Goal: Task Accomplishment & Management: Manage account settings

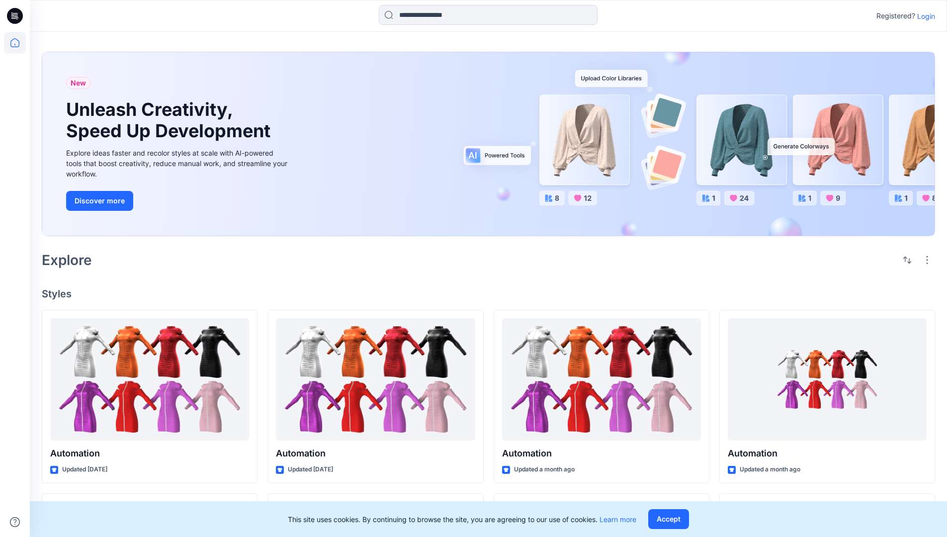
click at [923, 16] on p "Login" at bounding box center [926, 16] width 18 height 10
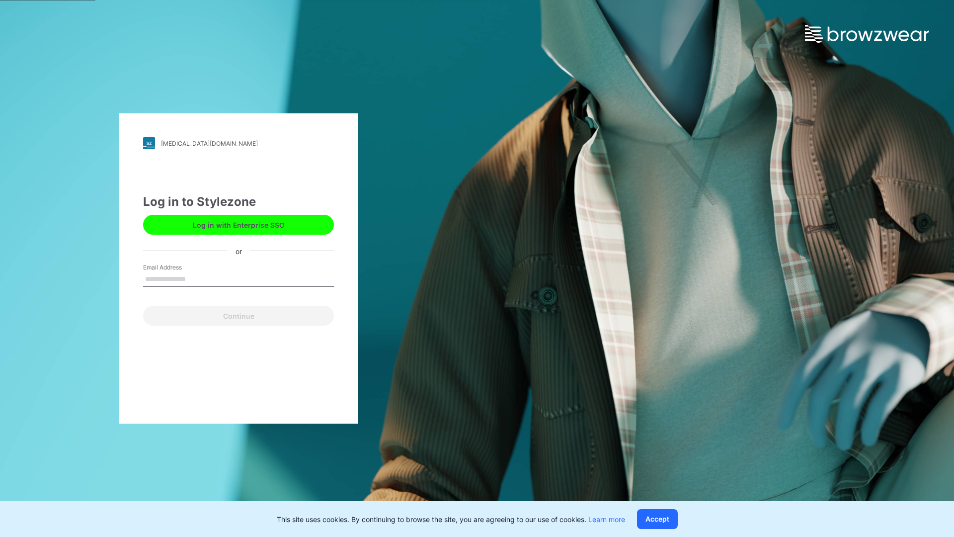
click at [196, 278] on input "Email Address" at bounding box center [238, 279] width 191 height 15
type input "**********"
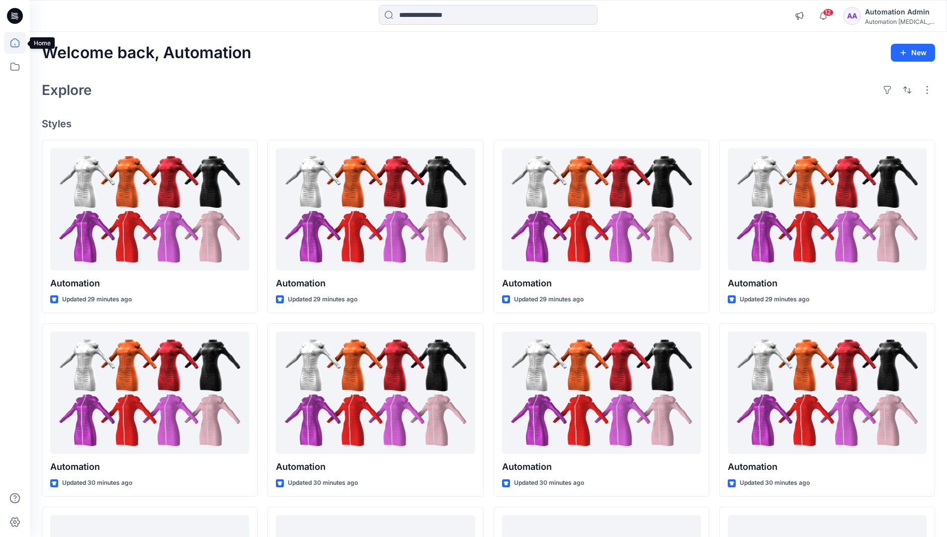
click at [19, 43] on icon at bounding box center [14, 42] width 9 height 9
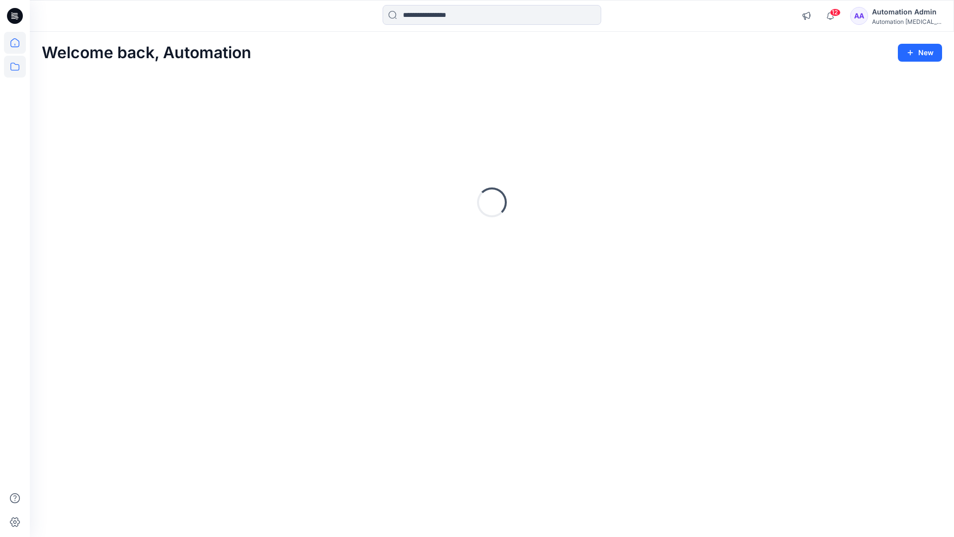
click at [16, 71] on icon at bounding box center [15, 67] width 22 height 22
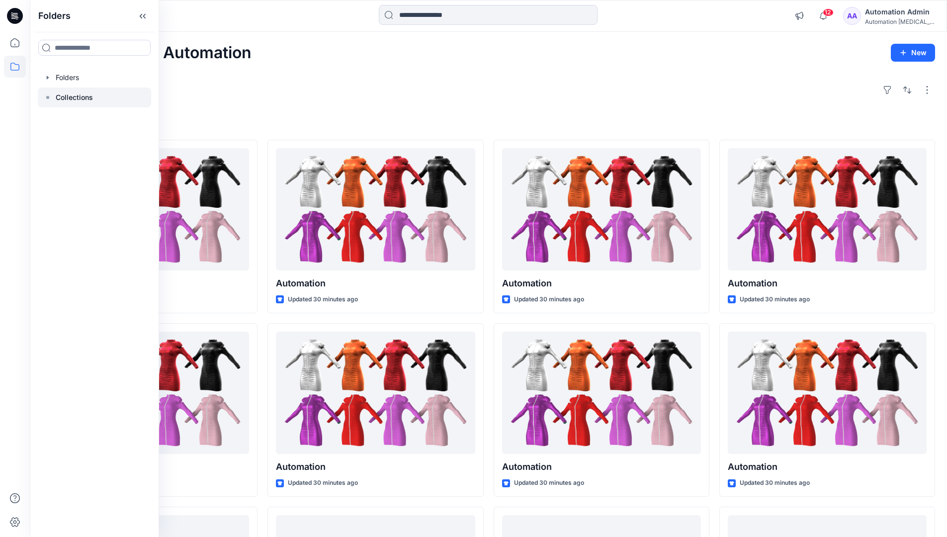
click at [83, 98] on p "Collections" at bounding box center [74, 97] width 37 height 12
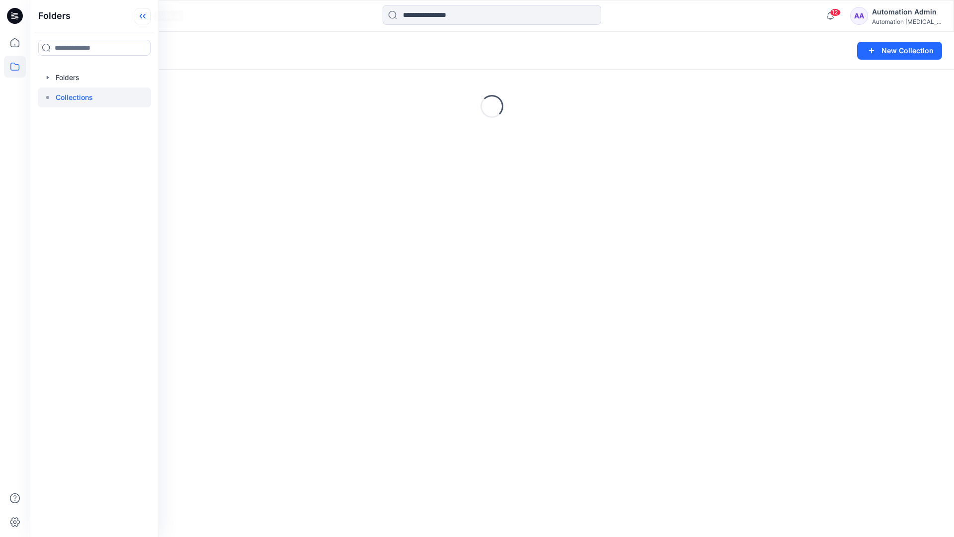
click at [148, 21] on icon at bounding box center [143, 16] width 16 height 16
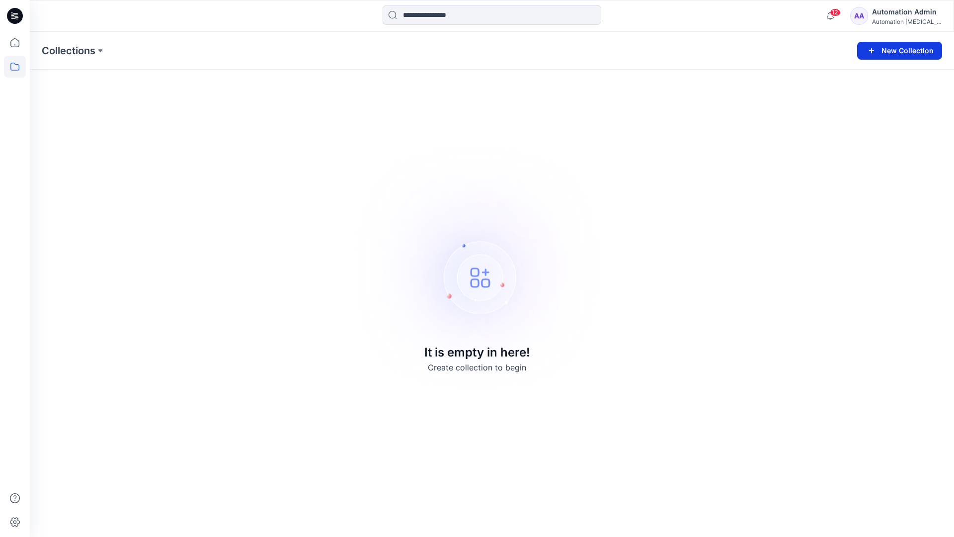
click at [903, 55] on button "New Collection" at bounding box center [899, 51] width 85 height 18
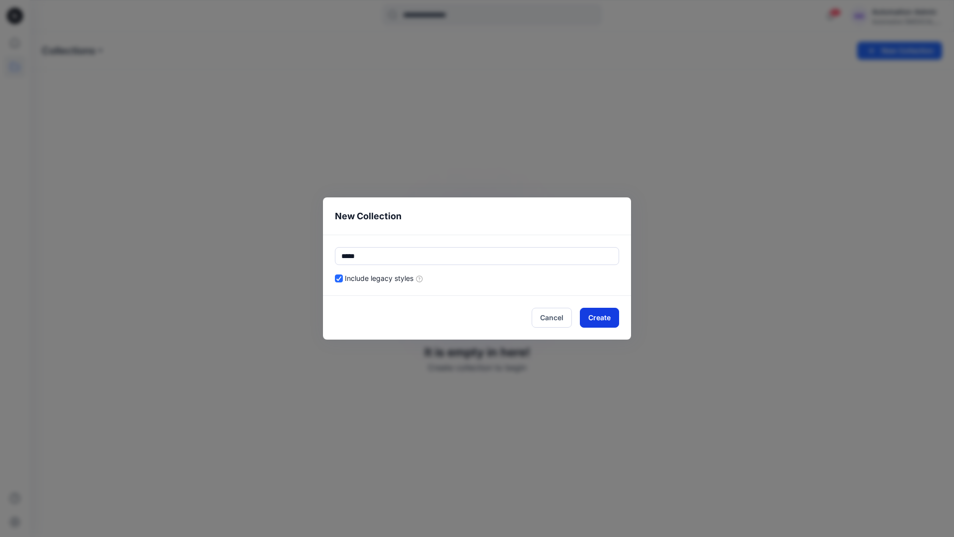
type input "*****"
click at [587, 316] on button "Create" at bounding box center [599, 318] width 39 height 20
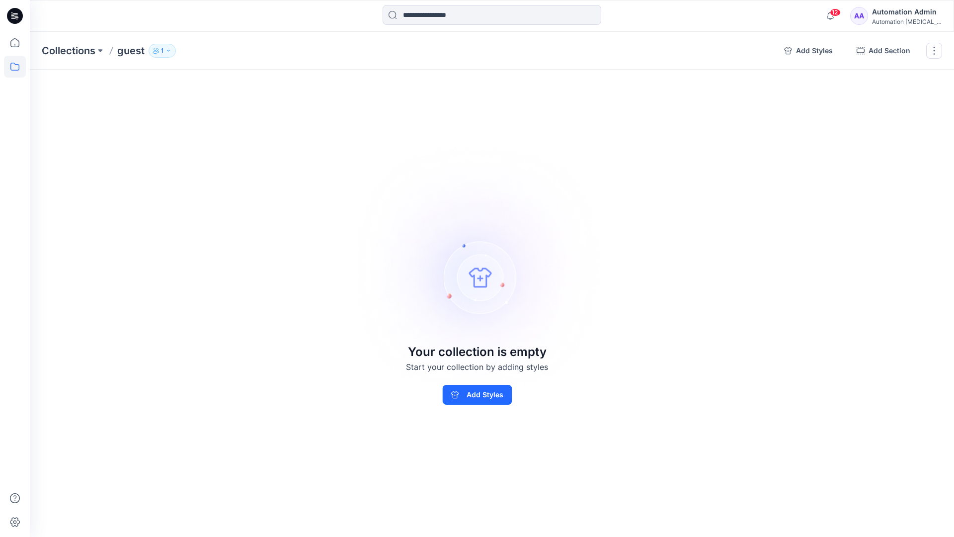
click at [162, 49] on p "1" at bounding box center [162, 50] width 2 height 11
click at [282, 83] on icon "button" at bounding box center [282, 81] width 8 height 8
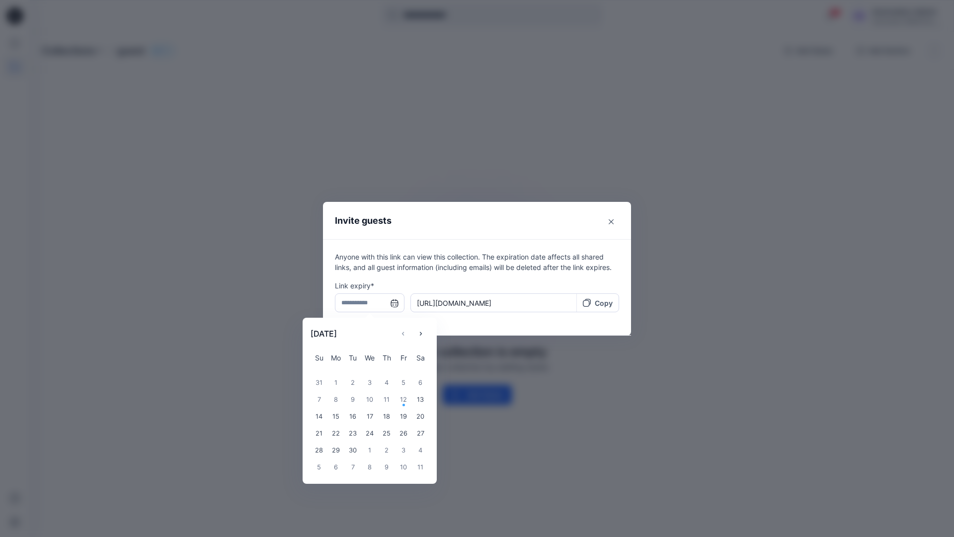
click at [366, 304] on input "text" at bounding box center [370, 302] width 70 height 19
click at [424, 331] on icon "Choose Date" at bounding box center [421, 334] width 8 height 8
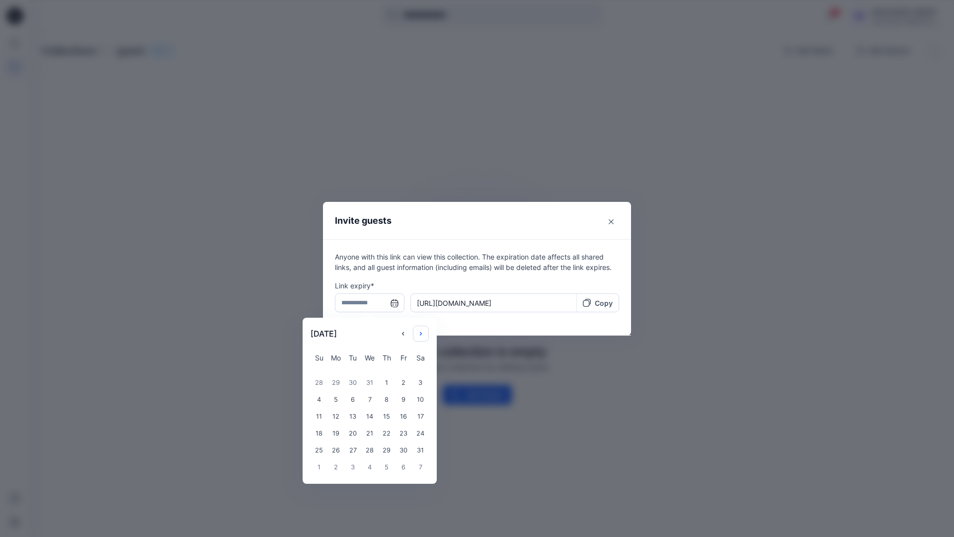
click at [424, 331] on icon "Choose Date" at bounding box center [421, 334] width 8 height 8
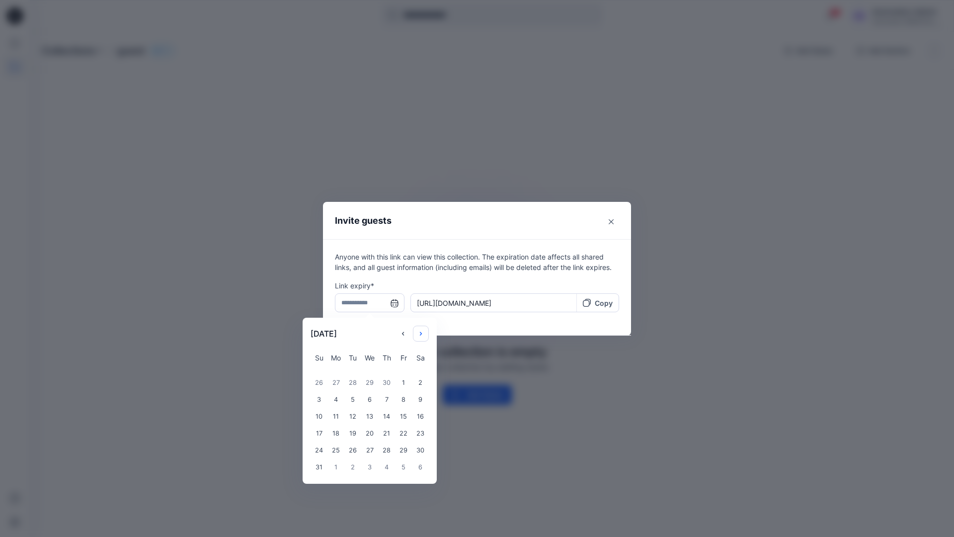
click at [424, 331] on icon "Choose Date" at bounding box center [421, 334] width 8 height 8
click at [366, 417] on div "14" at bounding box center [369, 416] width 17 height 17
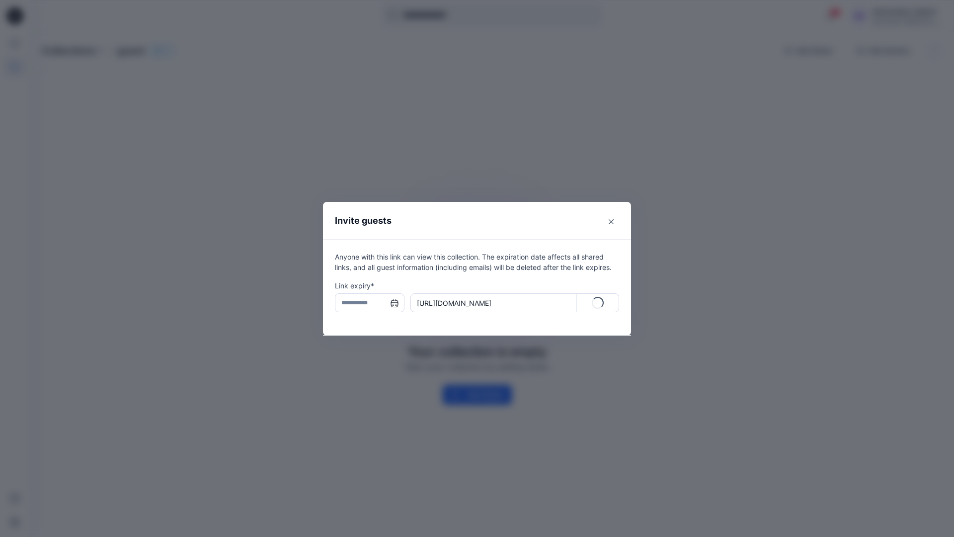
type input "**********"
click at [598, 304] on p "Copy" at bounding box center [604, 303] width 18 height 10
click at [610, 222] on icon "Close" at bounding box center [611, 221] width 5 height 5
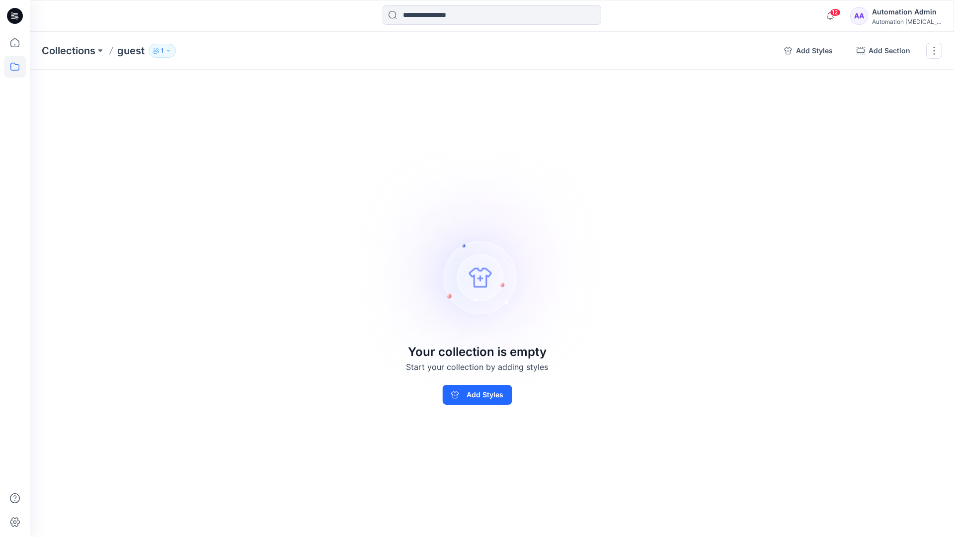
click at [162, 53] on p "1" at bounding box center [162, 50] width 2 height 11
click at [532, 200] on img at bounding box center [477, 268] width 278 height 277
click at [933, 53] on button "button" at bounding box center [934, 51] width 16 height 16
click at [878, 119] on button "Delete Collection" at bounding box center [886, 119] width 107 height 18
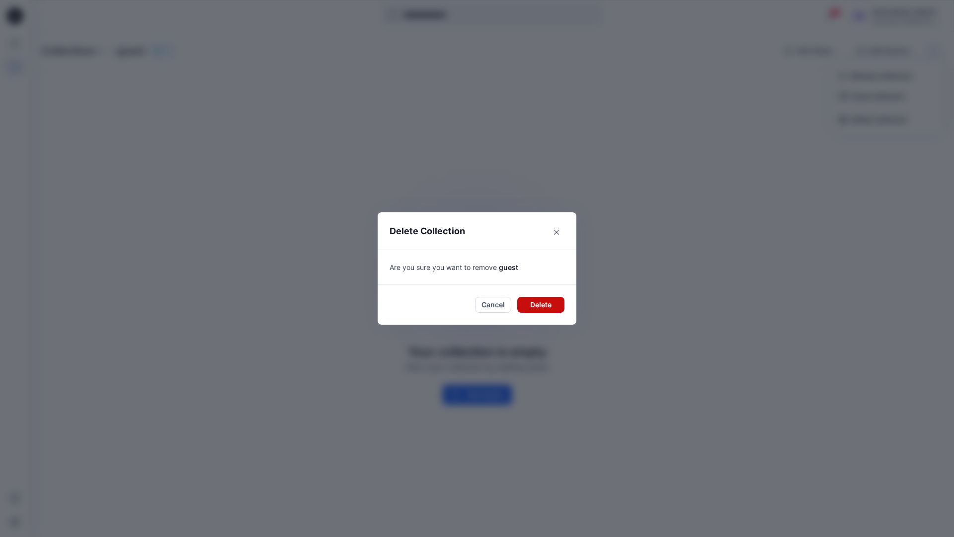
click at [521, 301] on button "Delete" at bounding box center [540, 305] width 47 height 16
